Goal: Check status: Check status

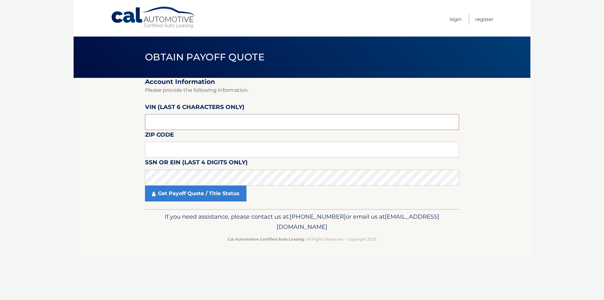
click at [192, 124] on input "text" at bounding box center [302, 122] width 314 height 16
type input "558108"
click at [187, 150] on input "text" at bounding box center [302, 150] width 314 height 16
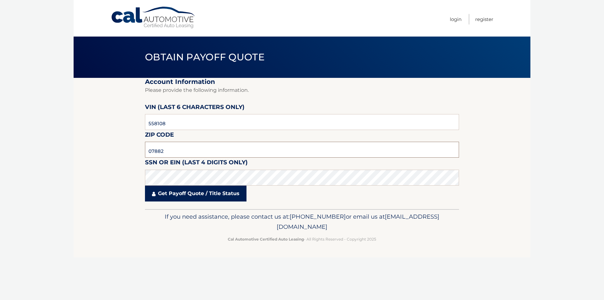
type input "07882"
click at [181, 194] on link "Get Payoff Quote / Title Status" at bounding box center [196, 193] width 102 height 16
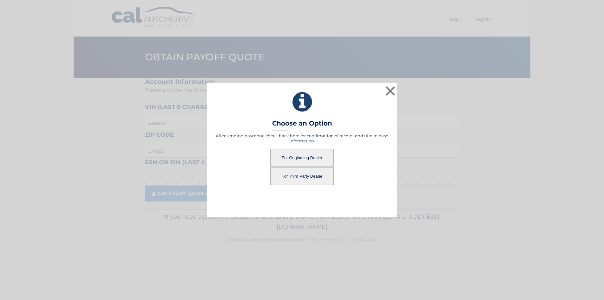
click at [283, 156] on button "For Originating Dealer" at bounding box center [301, 157] width 63 height 17
click at [297, 156] on button "For Originating Dealer" at bounding box center [301, 157] width 63 height 17
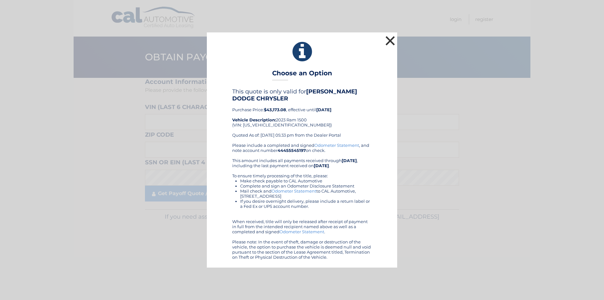
click at [390, 41] on button "×" at bounding box center [390, 40] width 13 height 13
